Goal: Find specific page/section: Find specific page/section

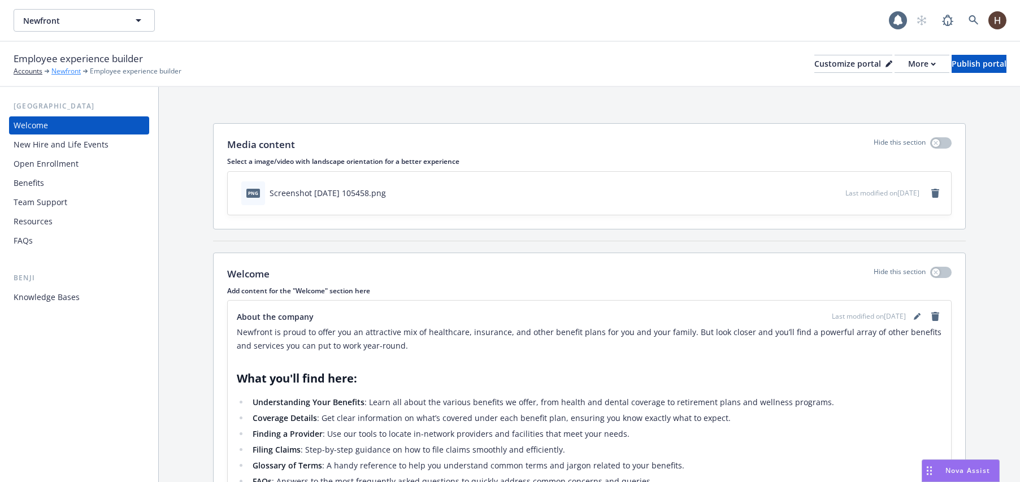
click at [67, 67] on link "Newfront" at bounding box center [65, 71] width 29 height 10
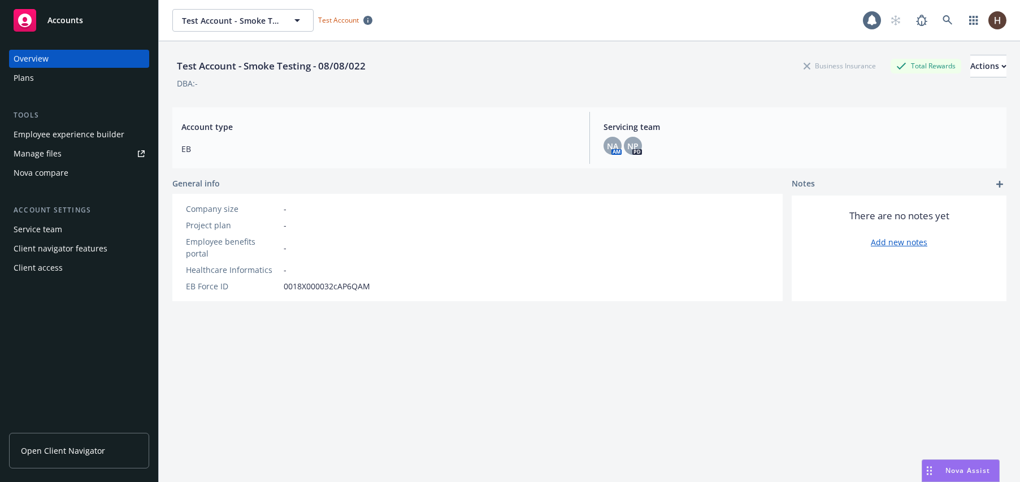
click at [102, 451] on span "Open Client Navigator" at bounding box center [63, 451] width 84 height 12
click at [185, 32] on div "Test Account - Smoke Testing - 08/08/022 Test Account - Smoke Testing - 08/08/0…" at bounding box center [589, 20] width 861 height 41
click at [190, 26] on span "Test Account - Smoke Testing - 08/08/022" at bounding box center [231, 21] width 98 height 12
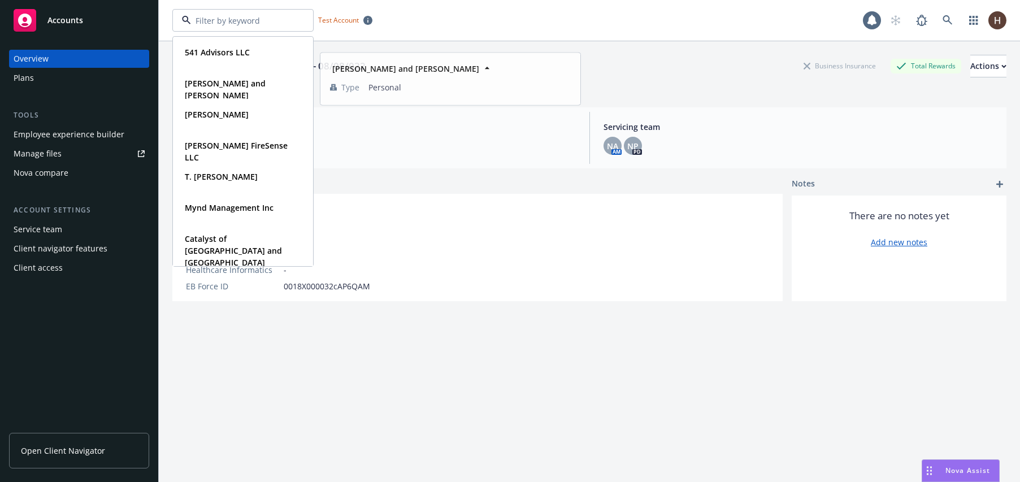
drag, startPoint x: 136, startPoint y: 101, endPoint x: 127, endPoint y: 98, distance: 8.9
click at [136, 101] on div "Overview Plans Tools Employee experience builder Manage files Nova compare Acco…" at bounding box center [79, 163] width 140 height 227
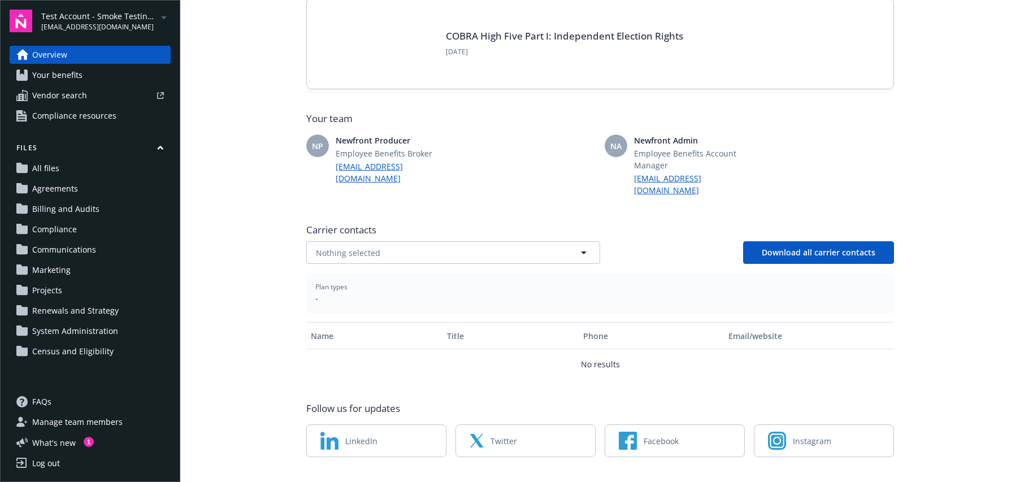
scroll to position [217, 0]
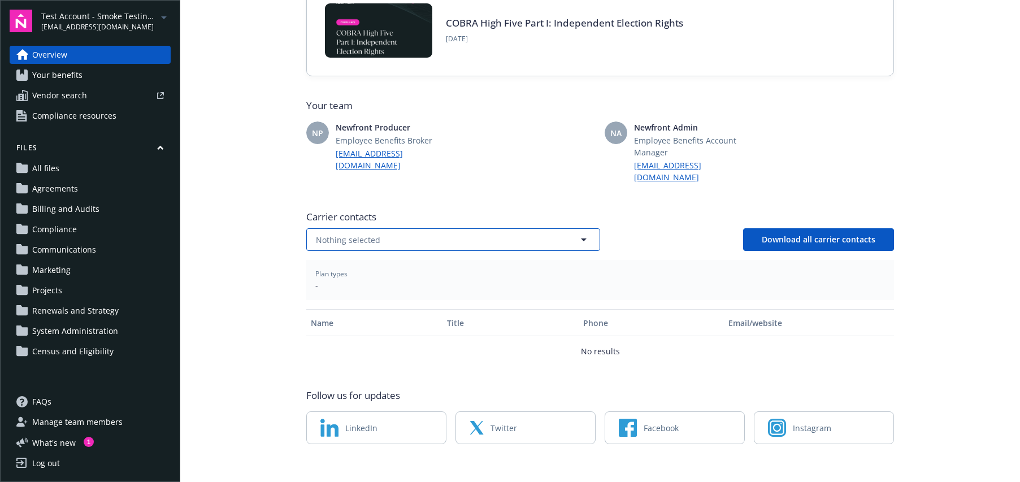
click at [372, 234] on span "Nothing selected" at bounding box center [348, 240] width 64 height 12
click at [276, 284] on main "Welcome to Navigator Newfront news View all news COBRA High Five Part II: The N…" at bounding box center [599, 241] width 839 height 482
click at [270, 294] on main "Welcome to Navigator Newfront news View all news COBRA High Five Part II: The N…" at bounding box center [599, 241] width 839 height 482
click at [345, 214] on div "Carrier contacts Nothing selected Download all carrier contacts" at bounding box center [599, 230] width 587 height 41
click at [341, 234] on span "Nothing selected" at bounding box center [348, 240] width 64 height 12
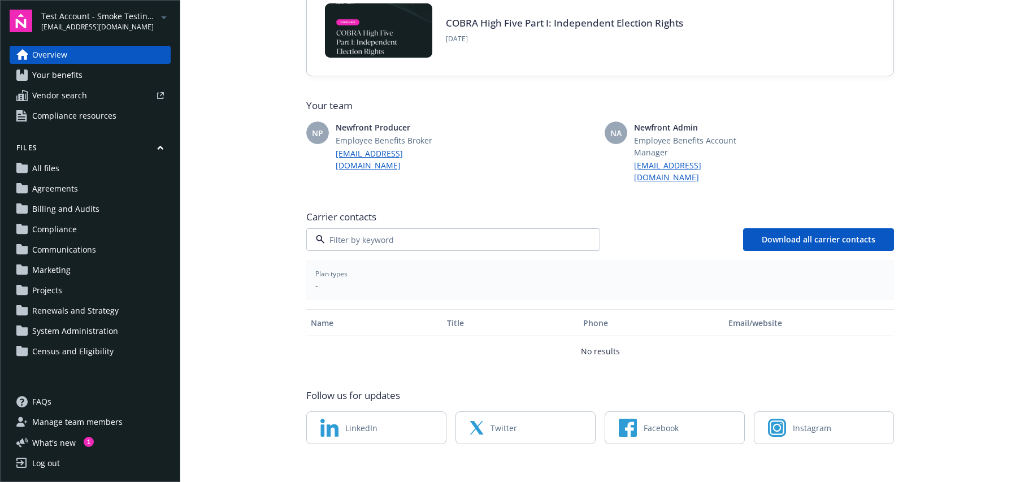
click at [334, 291] on div "Carrier contacts No results Download all carrier contacts Plan types - Name Tit…" at bounding box center [599, 286] width 587 height 160
click at [275, 307] on main "Welcome to Navigator Newfront news View all news COBRA High Five Part II: The N…" at bounding box center [599, 241] width 839 height 482
click at [269, 317] on main "Welcome to Navigator Newfront news View all news COBRA High Five Part II: The N…" at bounding box center [599, 241] width 839 height 482
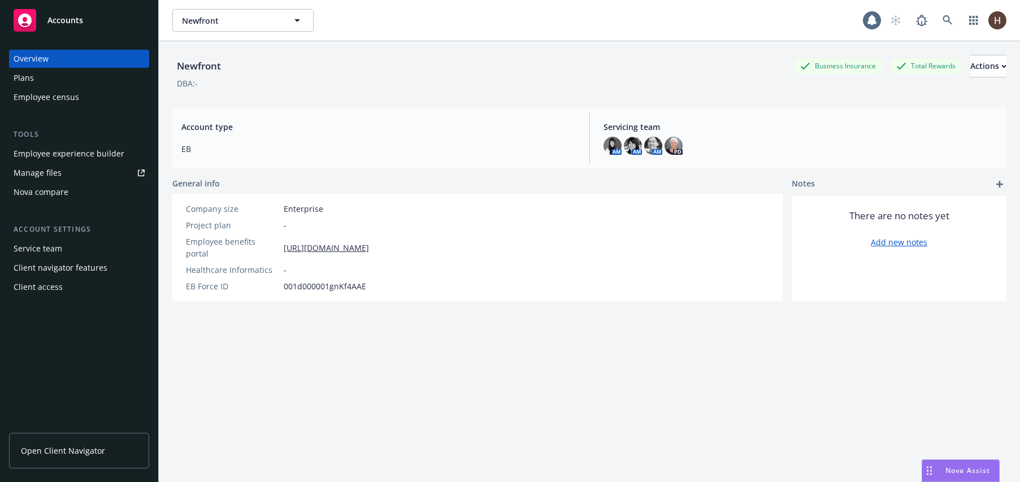
click at [103, 435] on link "Open Client Navigator" at bounding box center [79, 451] width 140 height 36
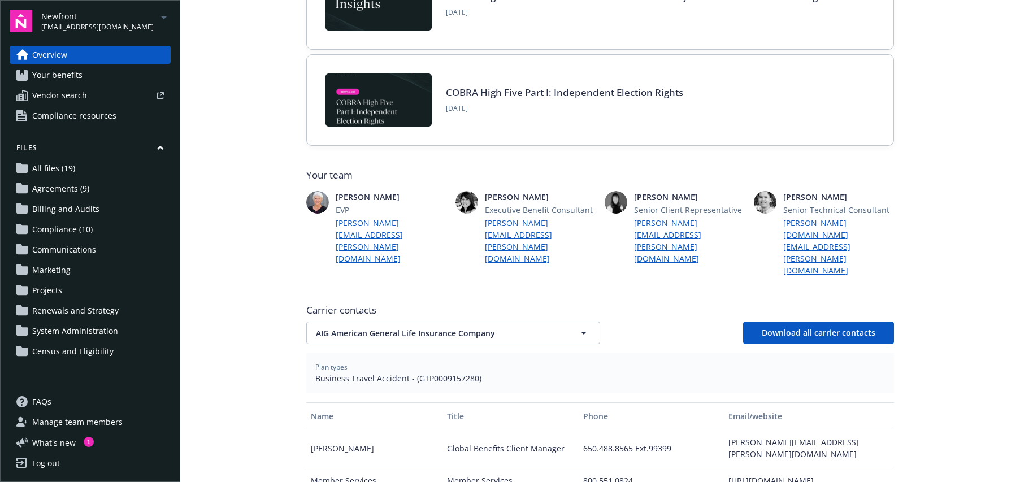
scroll to position [295, 0]
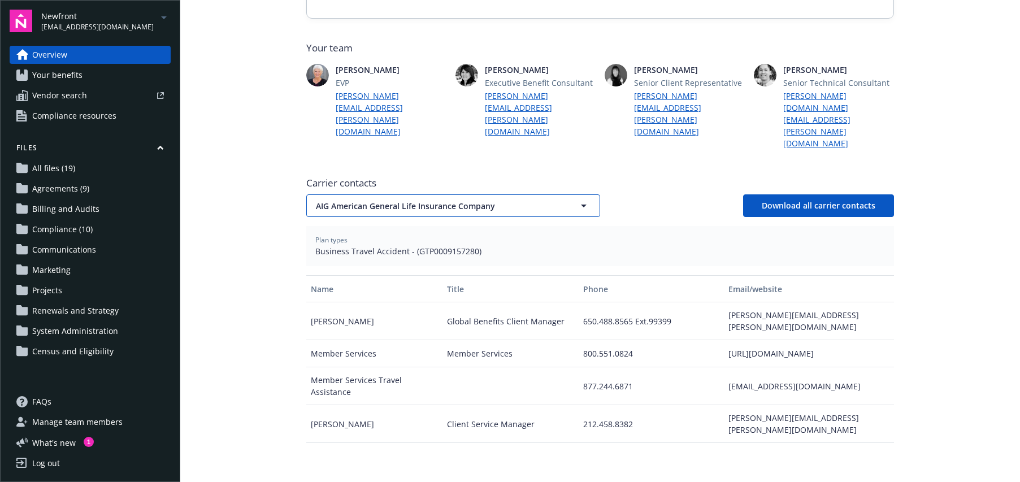
click at [413, 194] on button "AIG American General Life Insurance Company" at bounding box center [453, 205] width 294 height 23
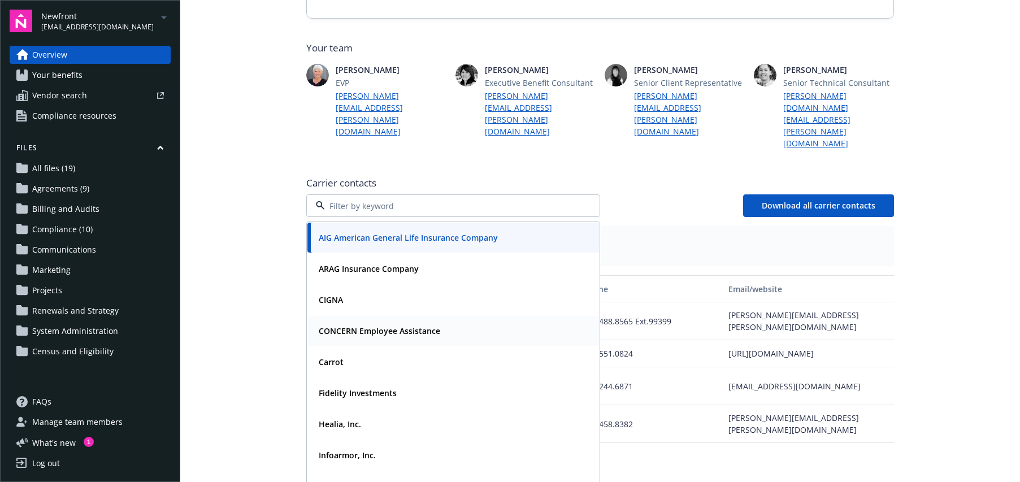
scroll to position [14, 0]
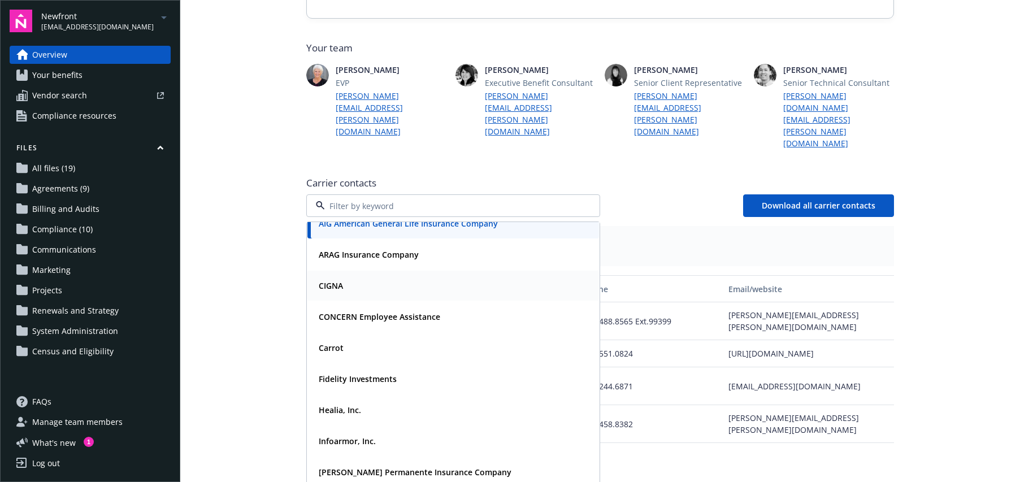
click at [355, 277] on div "CIGNA" at bounding box center [453, 285] width 278 height 16
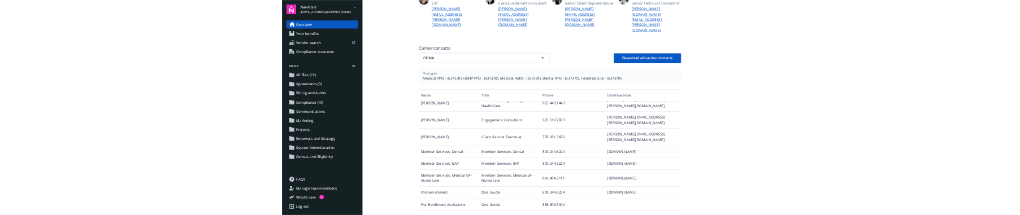
scroll to position [0, 0]
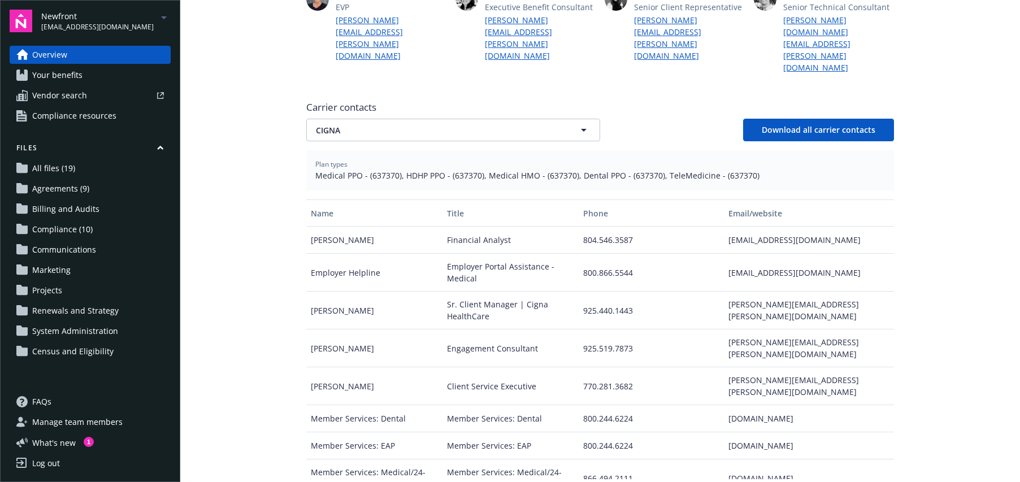
click at [922, 261] on main "Welcome to Navigator Employee benefits portal Newfront news View all news COBRA…" at bounding box center [599, 241] width 839 height 482
click at [645, 169] on span "Medical PPO - (637370), HDHP PPO - (637370), Medical HMO - (637370), Dental PPO…" at bounding box center [599, 175] width 569 height 12
click at [638, 169] on span "Medical PPO - (637370), HDHP PPO - (637370), Medical HMO - (637370), Dental PPO…" at bounding box center [599, 175] width 569 height 12
